Goal: Find specific page/section: Find specific page/section

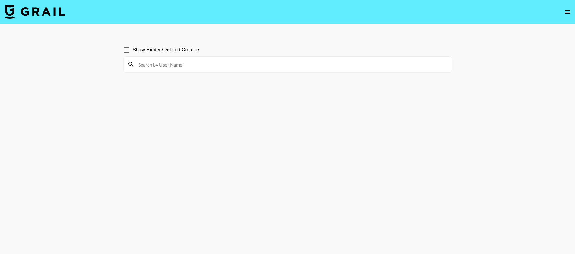
click at [567, 13] on icon "open drawer" at bounding box center [567, 11] width 7 height 7
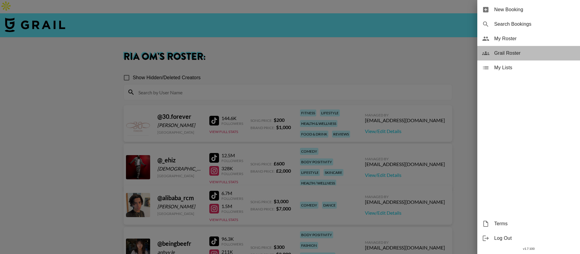
click at [519, 47] on div "Grail Roster" at bounding box center [528, 53] width 103 height 14
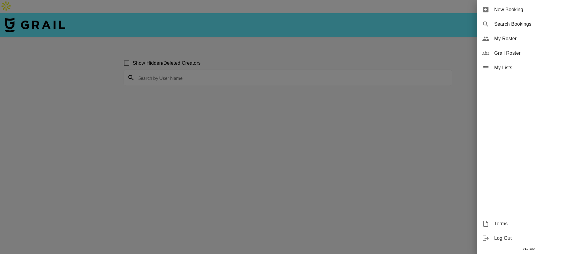
click at [209, 61] on div at bounding box center [290, 127] width 580 height 254
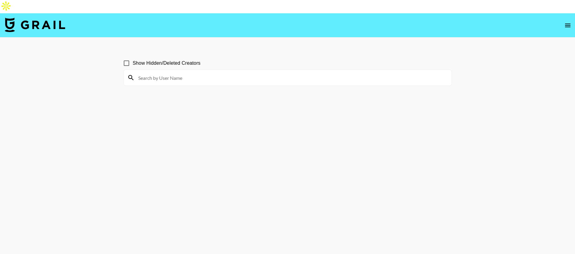
click at [206, 73] on input at bounding box center [291, 78] width 313 height 10
click at [187, 71] on div "heymiss" at bounding box center [288, 78] width 328 height 16
click at [188, 73] on input "heymiss" at bounding box center [291, 78] width 313 height 10
type input "heymiss"
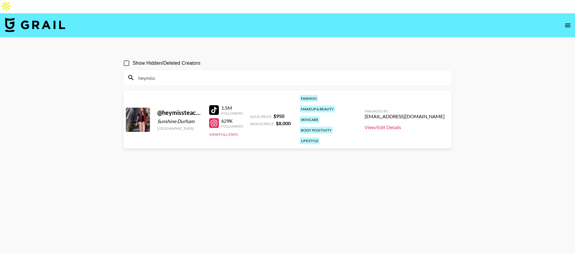
click at [421, 124] on link "View/Edit Details" at bounding box center [405, 127] width 80 height 6
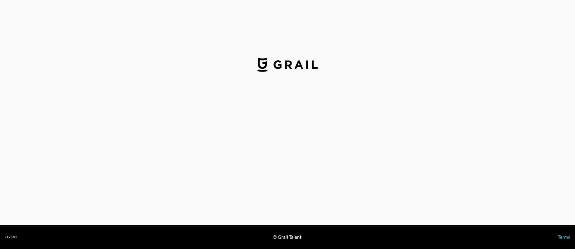
select select "USD"
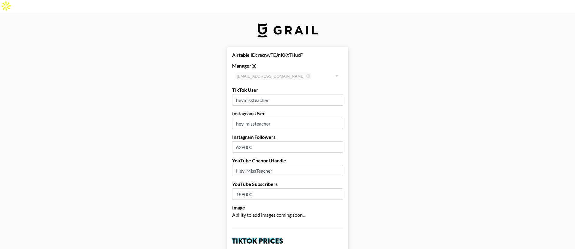
scroll to position [570, 0]
